Goal: Navigation & Orientation: Find specific page/section

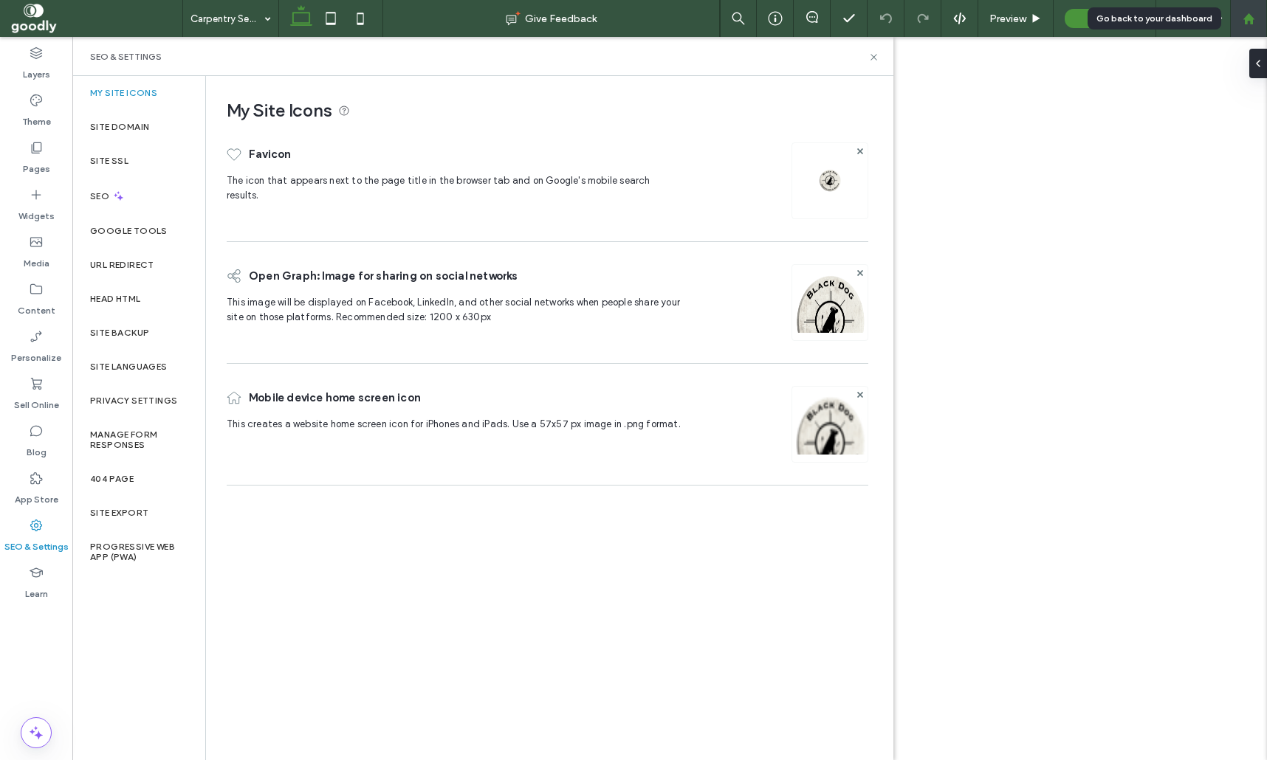
click at [1248, 18] on use at bounding box center [1248, 18] width 11 height 11
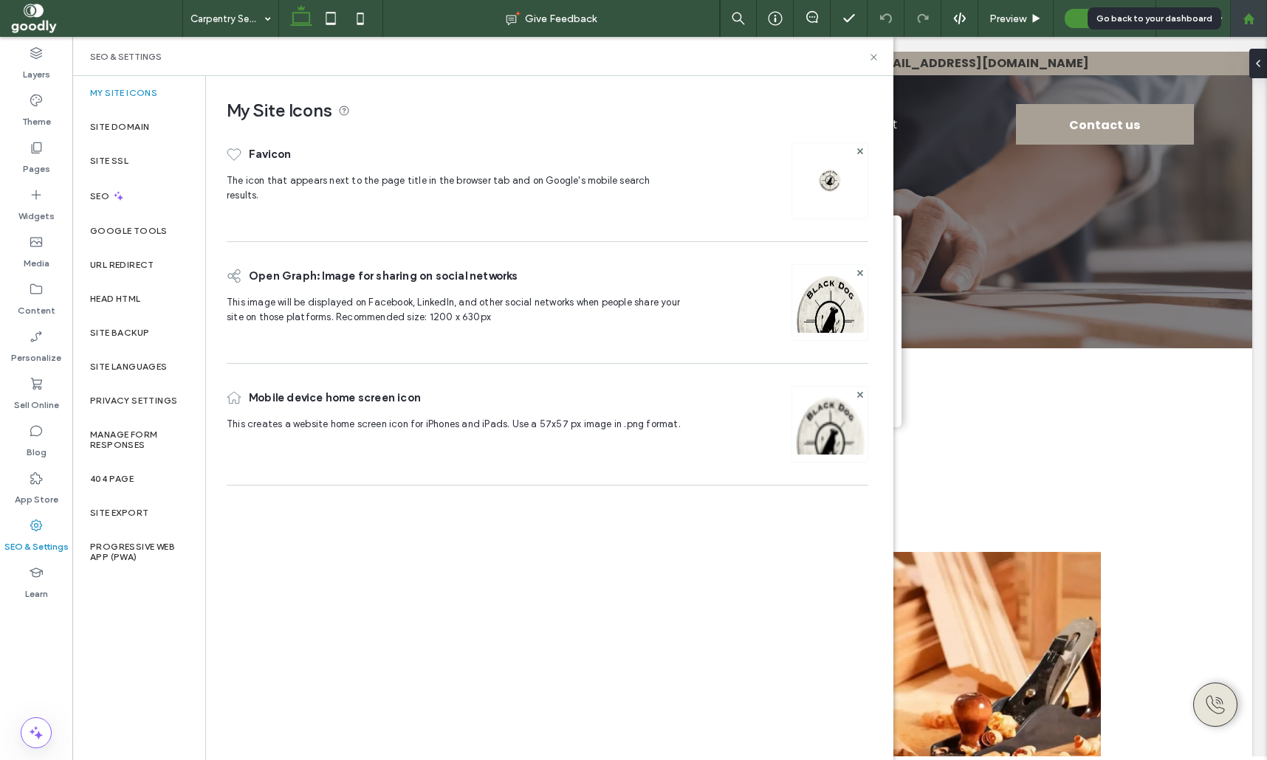
scroll to position [420, 0]
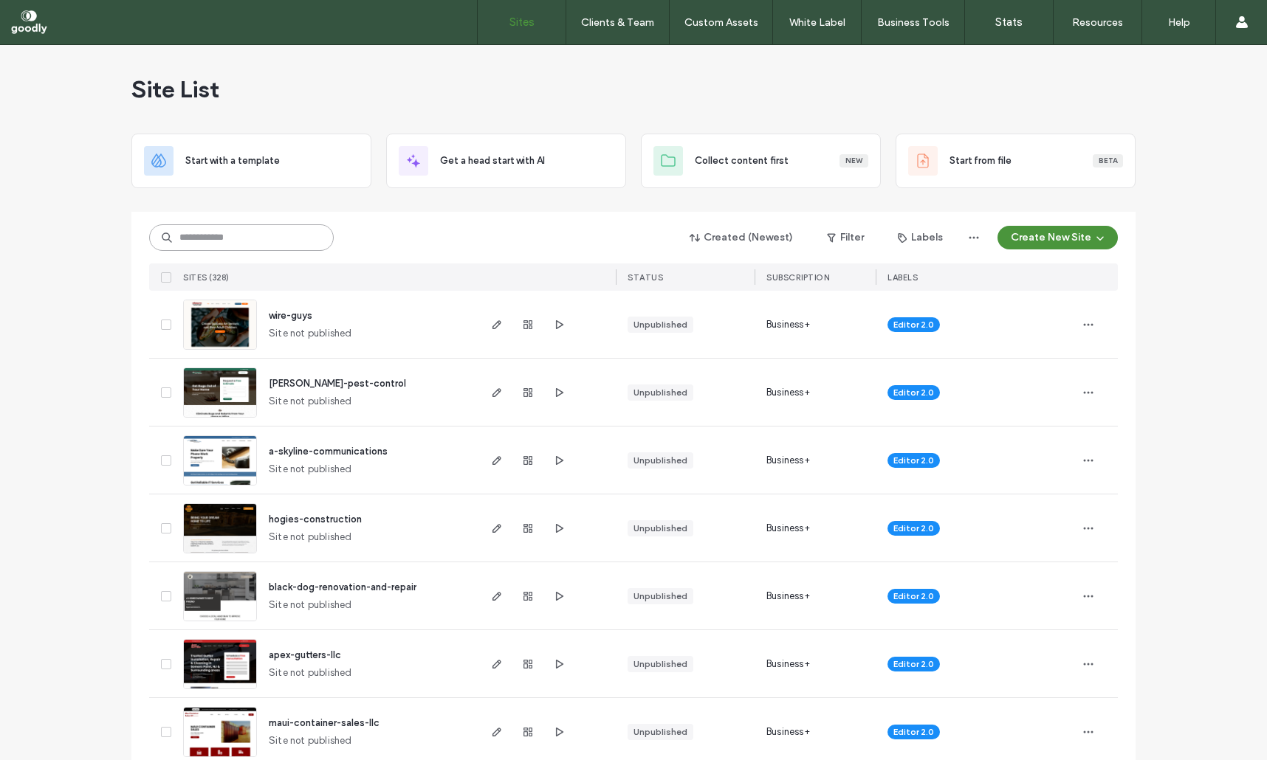
click at [281, 247] on input at bounding box center [241, 237] width 185 height 27
paste input "*********"
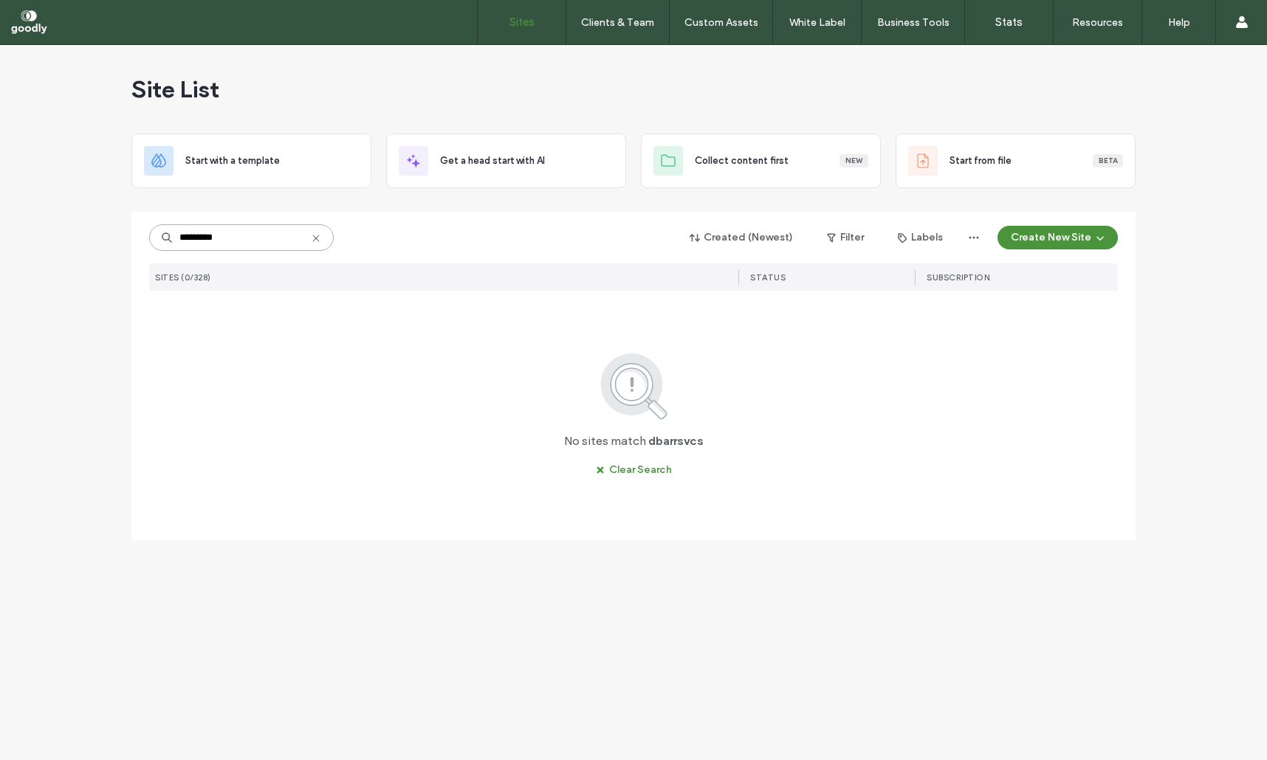
type input "*********"
click at [312, 241] on icon at bounding box center [316, 239] width 12 height 12
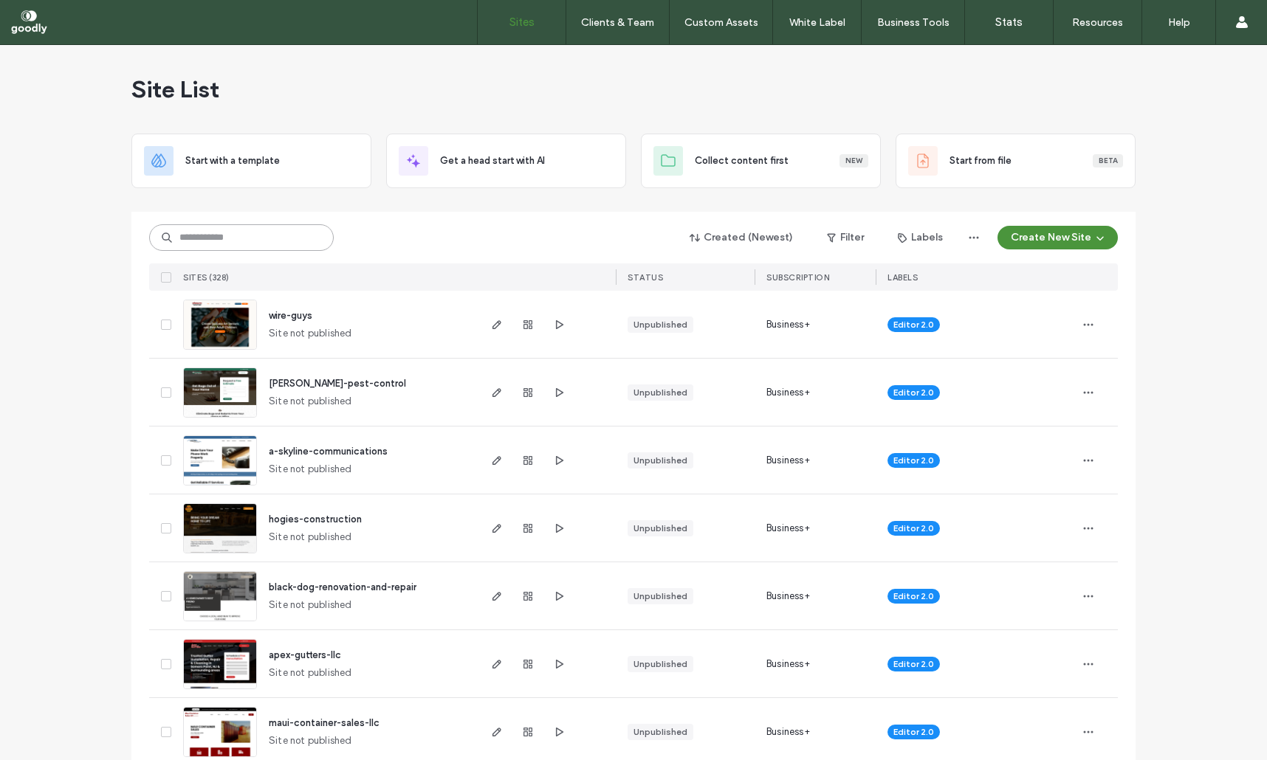
click at [265, 237] on input at bounding box center [241, 237] width 185 height 27
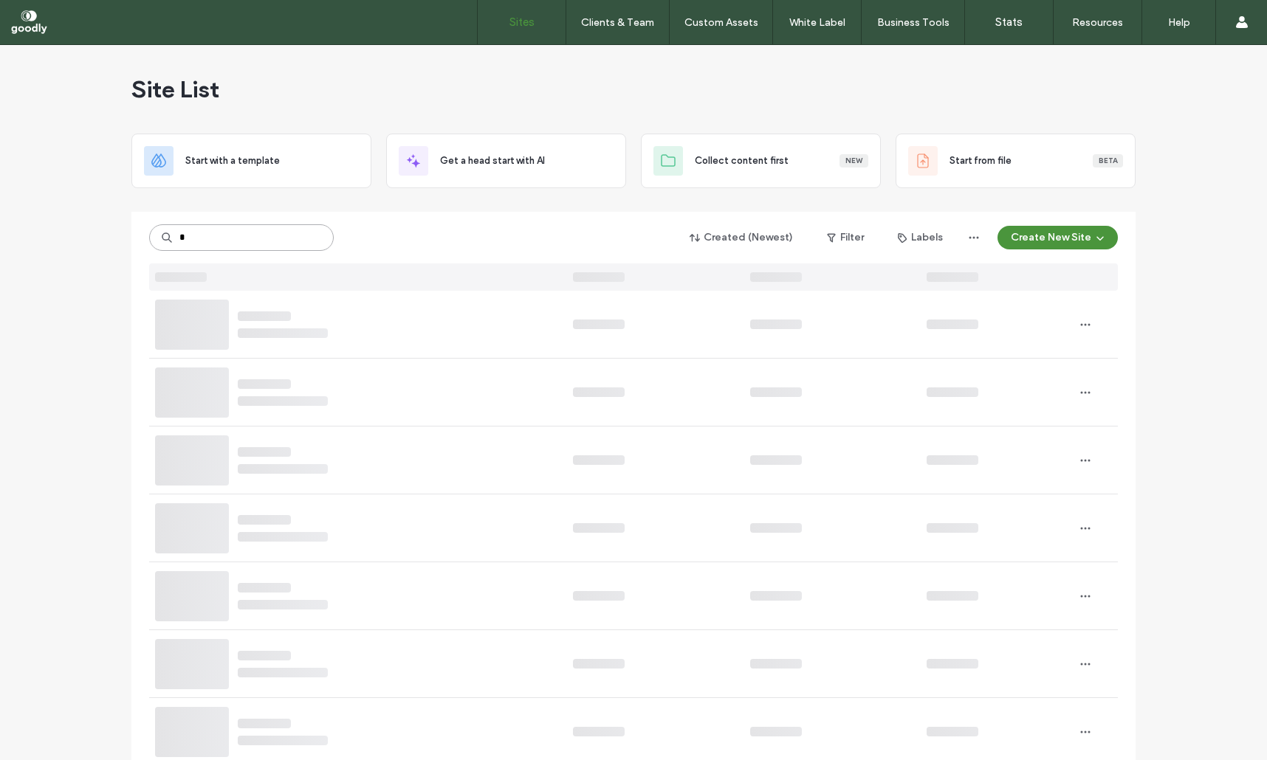
type input "*"
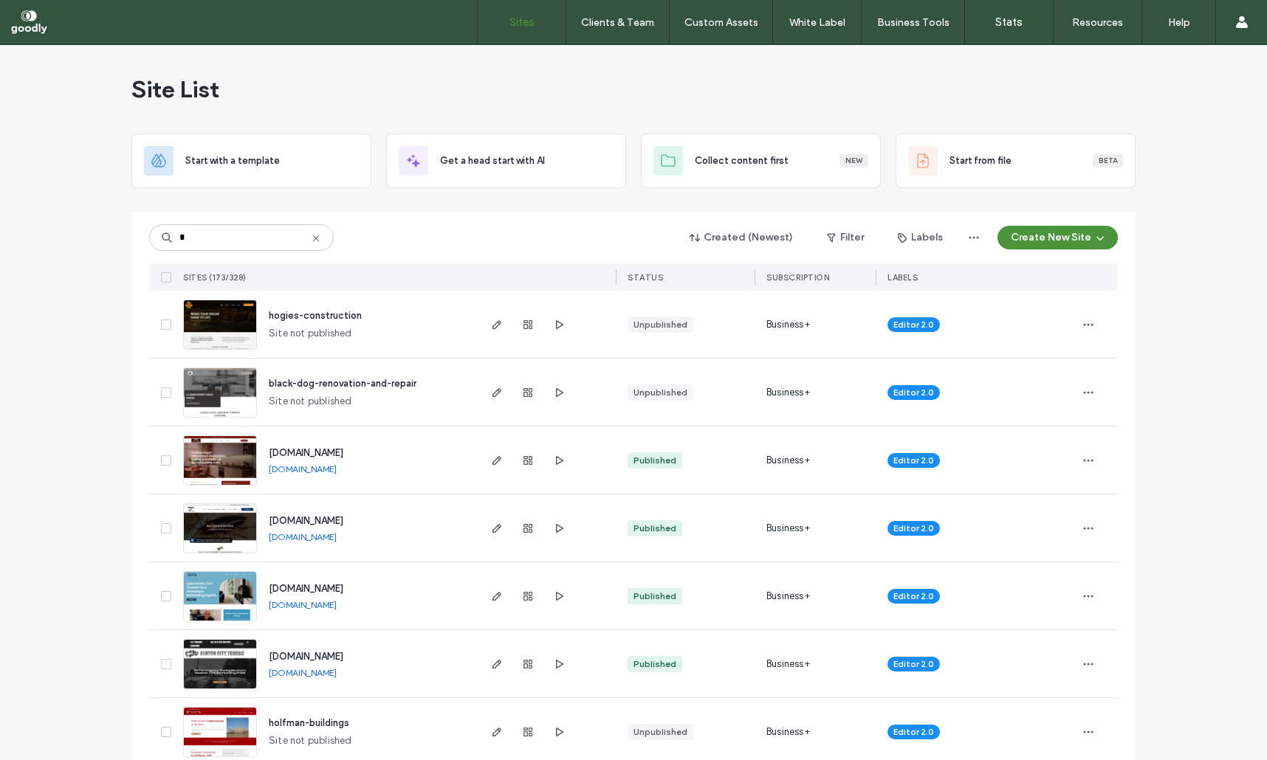
click at [250, 325] on img at bounding box center [220, 350] width 72 height 100
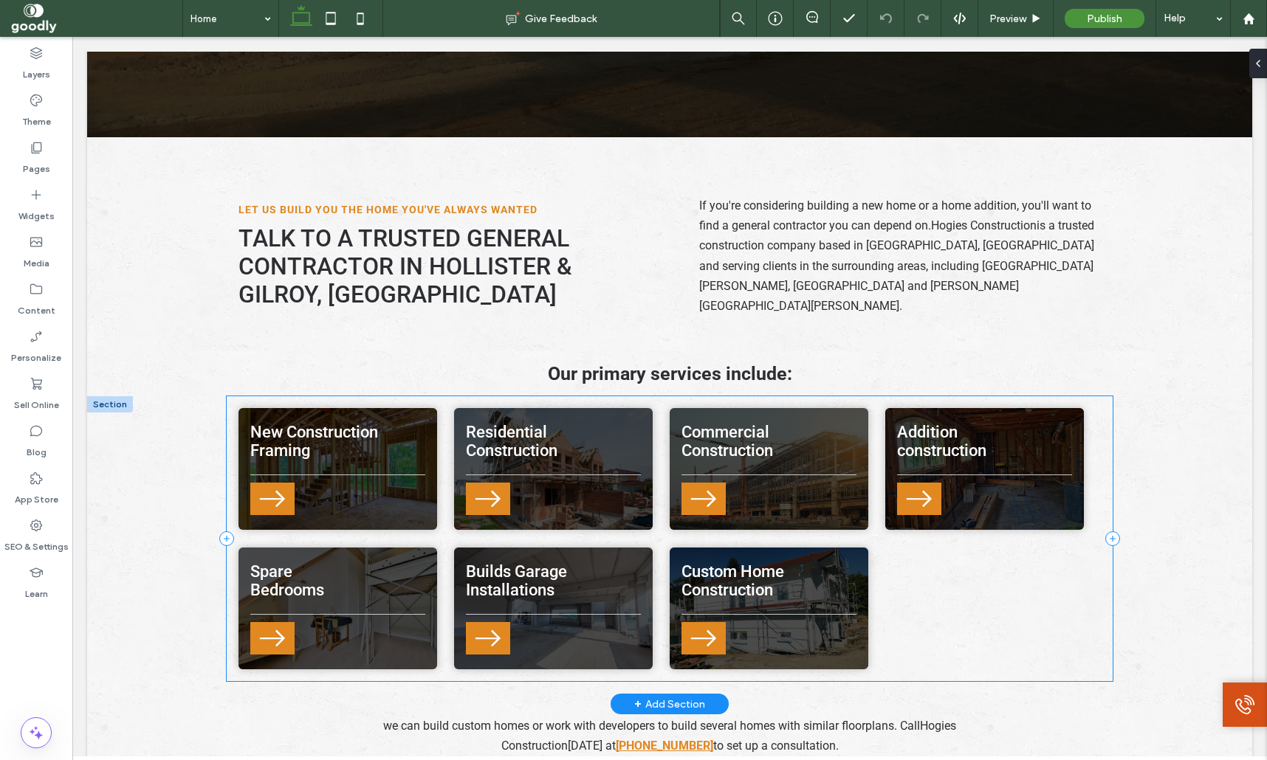
scroll to position [390, 0]
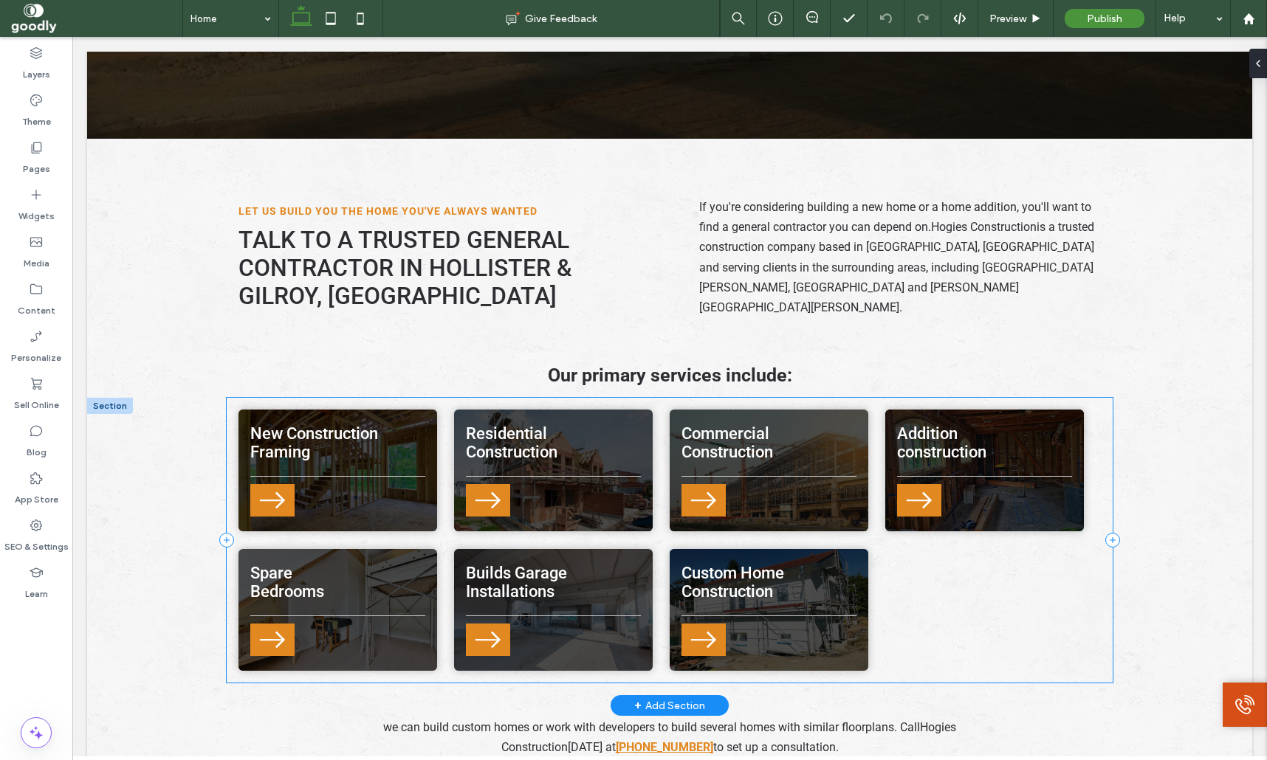
click at [1029, 579] on div "New Construction Framing Residential Construction Commercial Construction Addit…" at bounding box center [670, 540] width 886 height 285
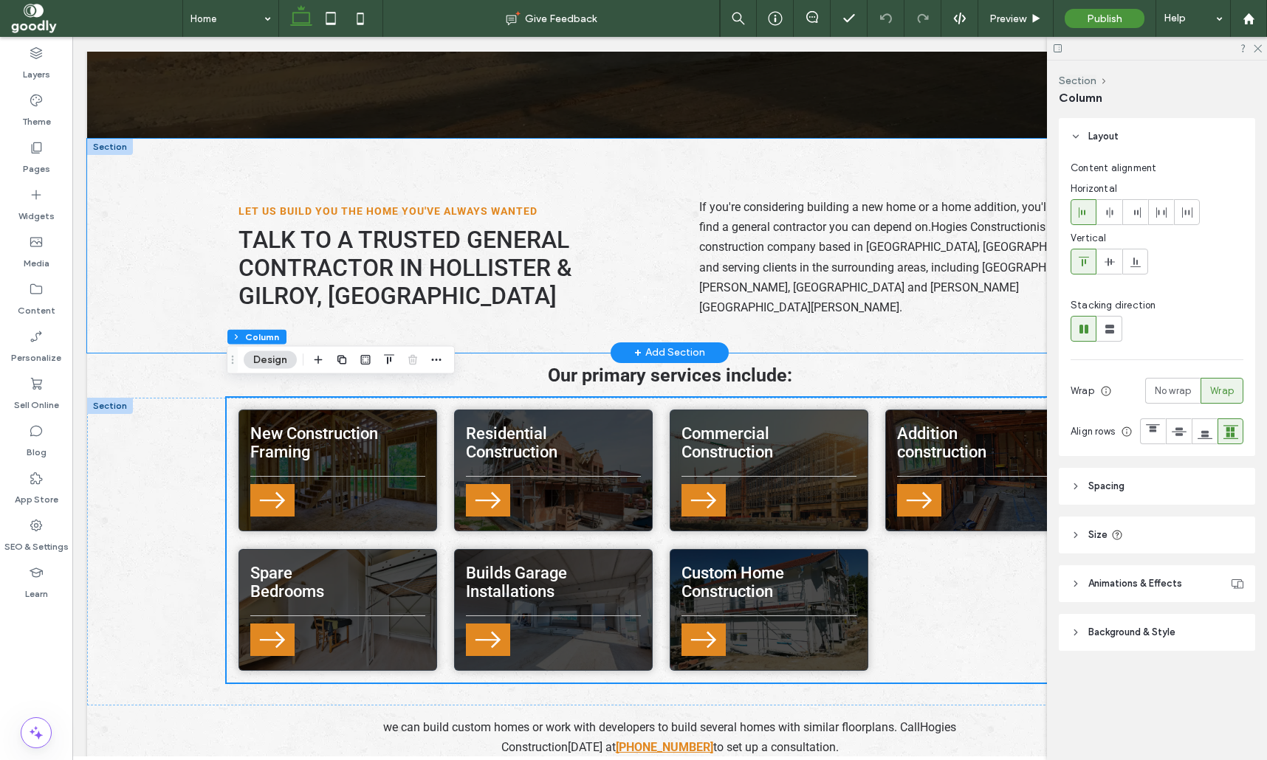
click at [966, 315] on div "Let Us Build You the Home You've Always Wanted Talk to a trusted general contra…" at bounding box center [670, 246] width 886 height 214
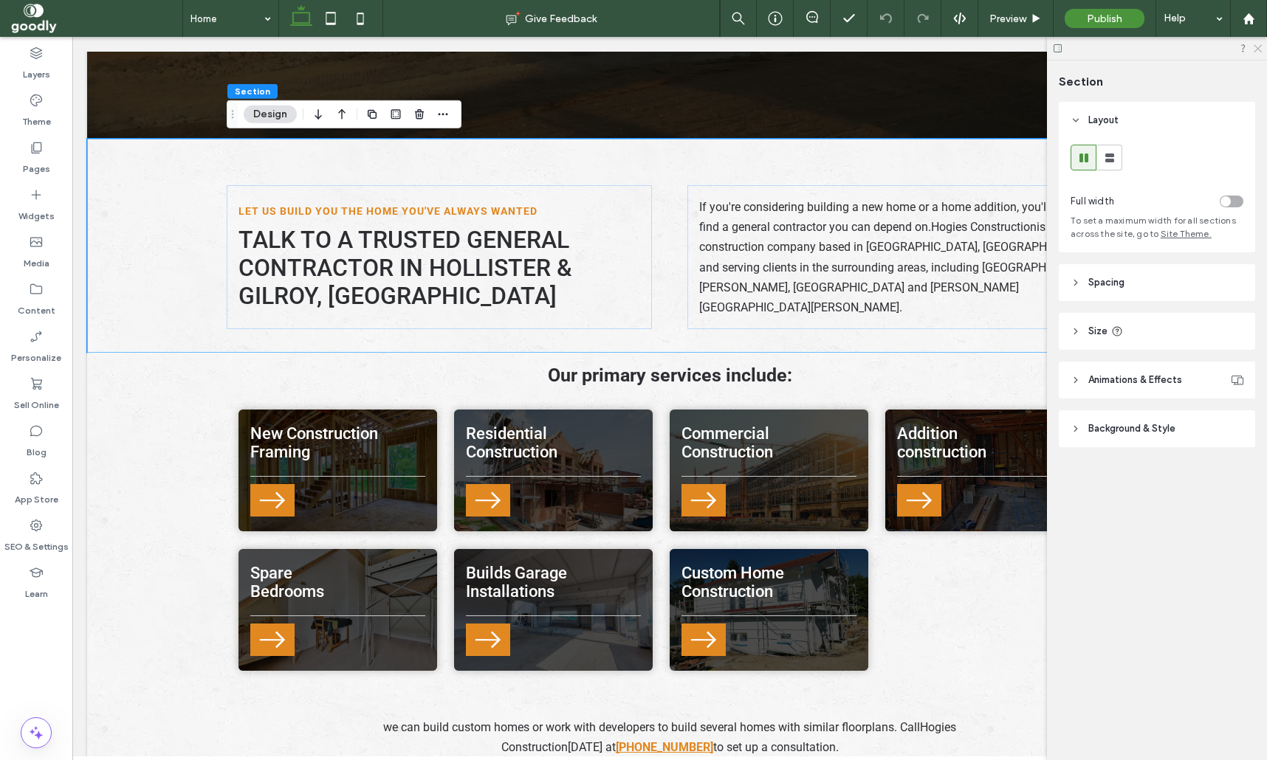
click at [1259, 48] on use at bounding box center [1258, 49] width 8 height 8
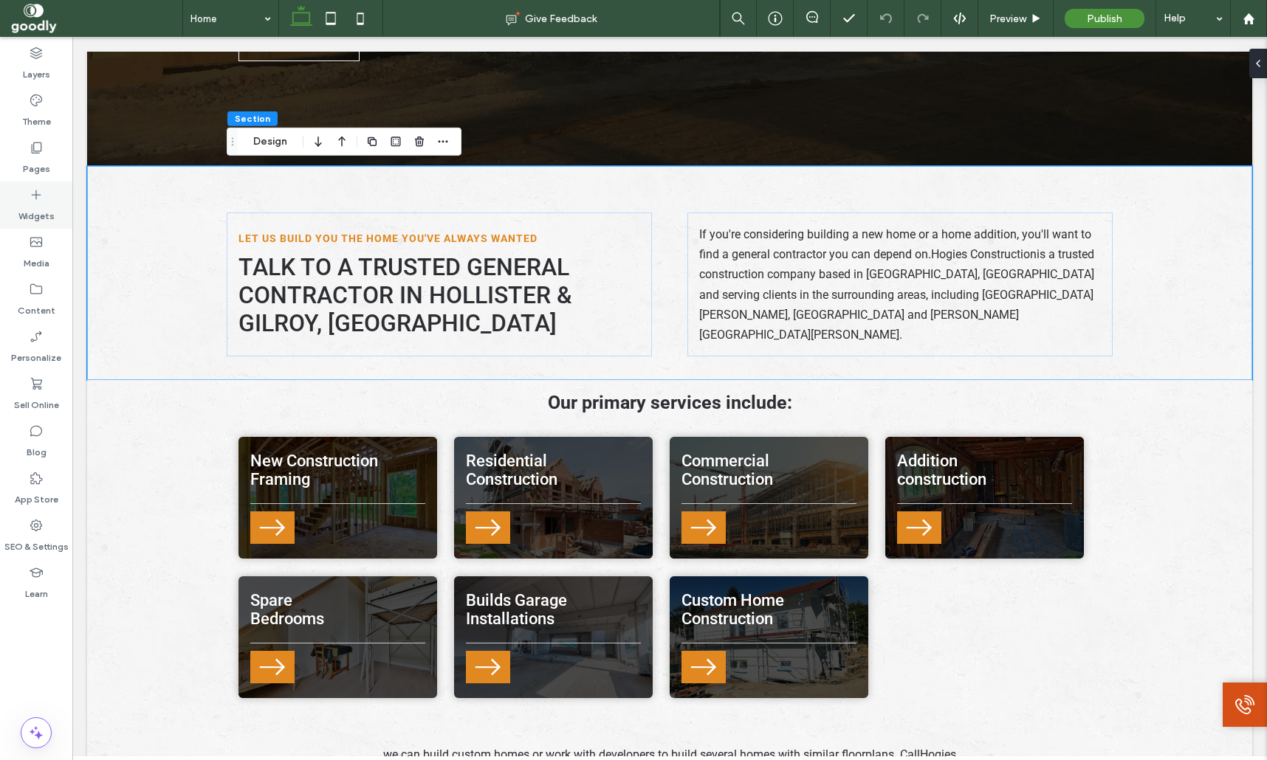
scroll to position [359, 0]
